Goal: Task Accomplishment & Management: Use online tool/utility

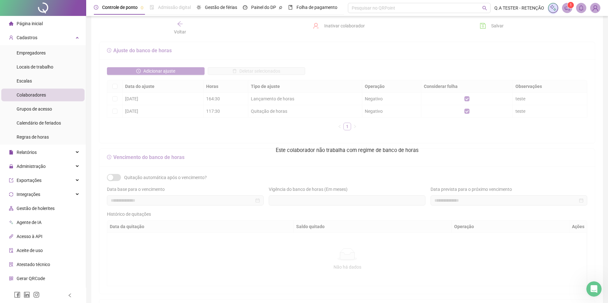
click at [592, 8] on img at bounding box center [595, 8] width 10 height 10
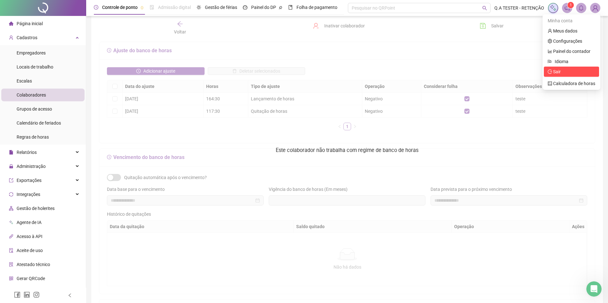
click at [558, 75] on span "Sair" at bounding box center [571, 71] width 48 height 7
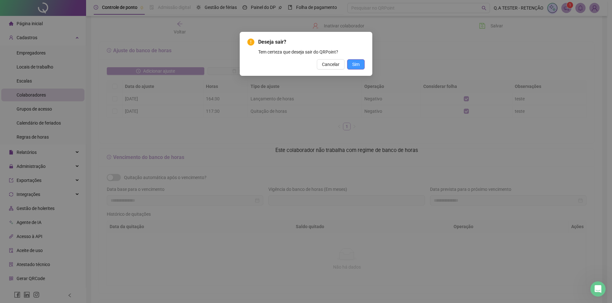
click at [363, 64] on button "Sim" at bounding box center [356, 64] width 18 height 10
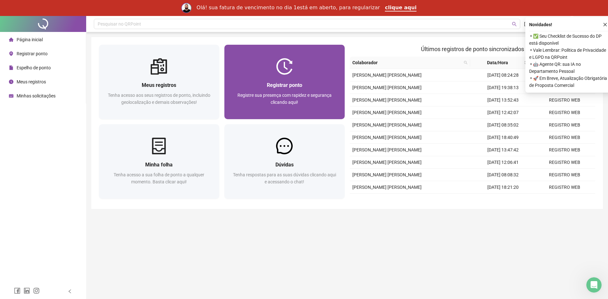
click at [282, 86] on span "Registrar ponto" at bounding box center [284, 85] width 35 height 6
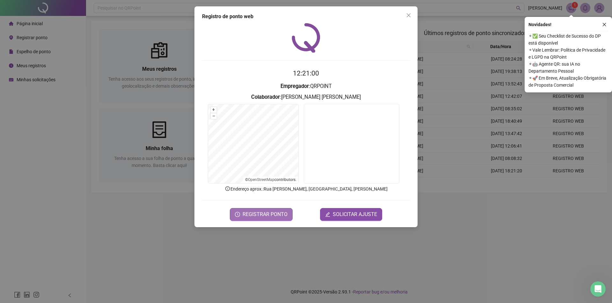
click at [274, 219] on button "REGISTRAR PONTO" at bounding box center [261, 214] width 63 height 13
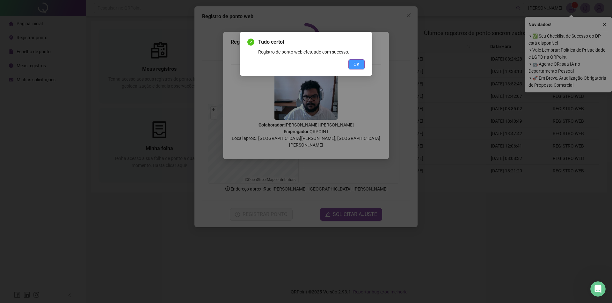
click at [357, 63] on span "OK" at bounding box center [357, 64] width 6 height 7
